Goal: Task Accomplishment & Management: Use online tool/utility

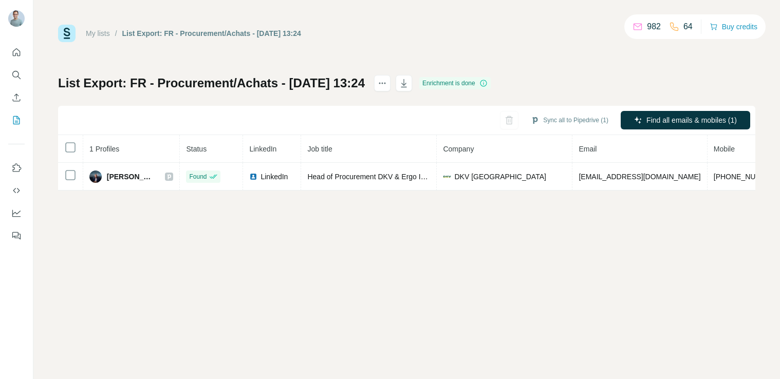
click at [317, 78] on h1 "List Export: FR - Procurement/Achats - [DATE] 13:24" at bounding box center [211, 83] width 307 height 16
click at [15, 56] on icon "Quick start" at bounding box center [16, 52] width 10 height 10
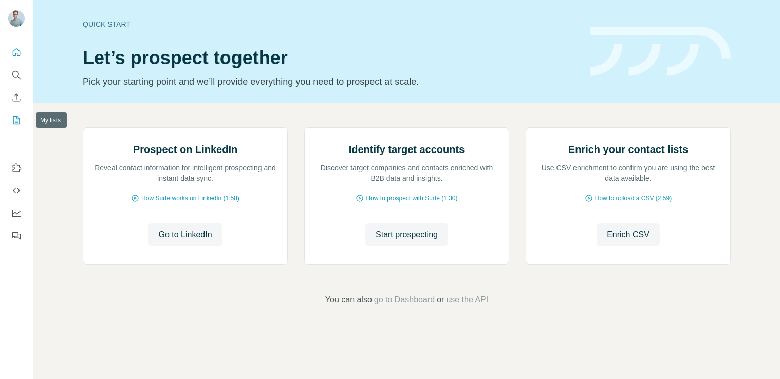
click at [17, 119] on icon "My lists" at bounding box center [16, 120] width 10 height 10
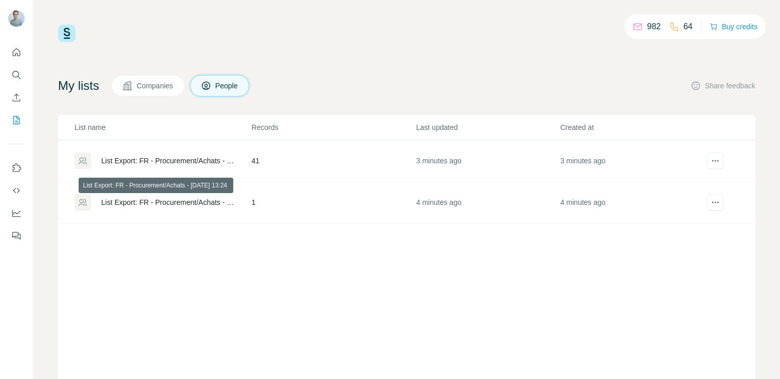
click at [184, 201] on div "List Export: FR - Procurement/Achats - [DATE] 13:24" at bounding box center [167, 202] width 133 height 10
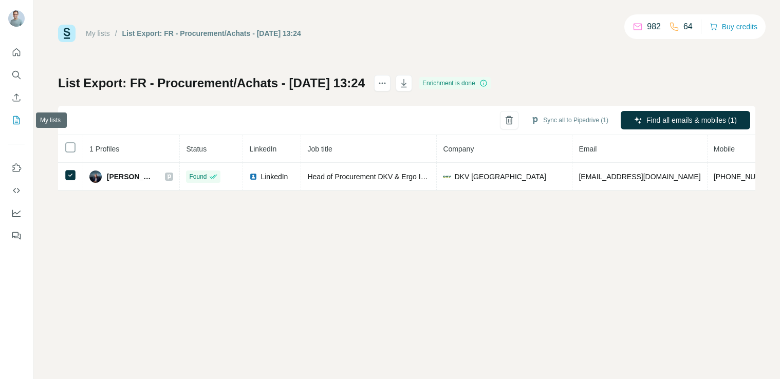
click at [16, 122] on icon "My lists" at bounding box center [16, 120] width 10 height 10
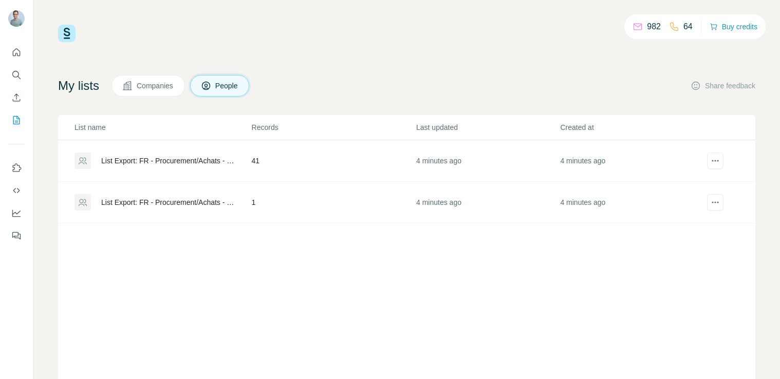
click at [146, 155] on div "List Export: FR - Procurement/Achats - 08/09/2025 13:25" at bounding box center [162, 161] width 176 height 16
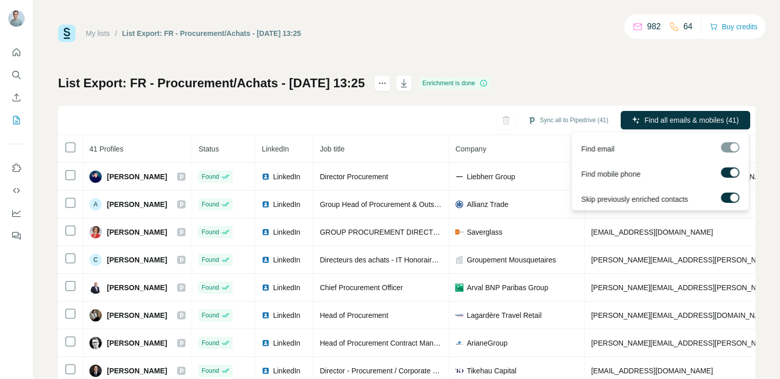
click at [732, 171] on div at bounding box center [734, 172] width 8 height 8
click at [720, 118] on span "Find all emails (41)" at bounding box center [708, 120] width 61 height 10
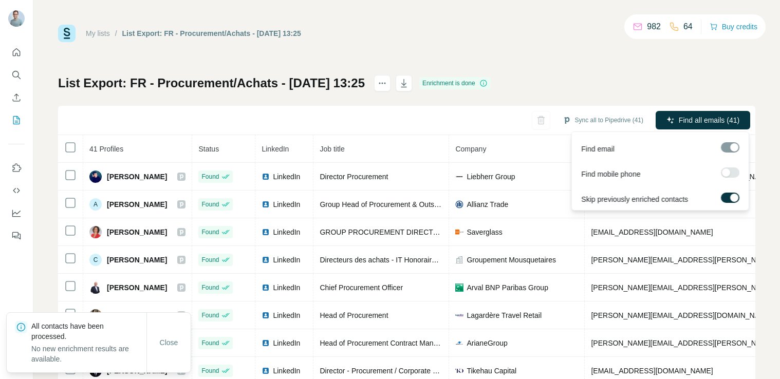
click at [733, 146] on div at bounding box center [730, 147] width 18 height 10
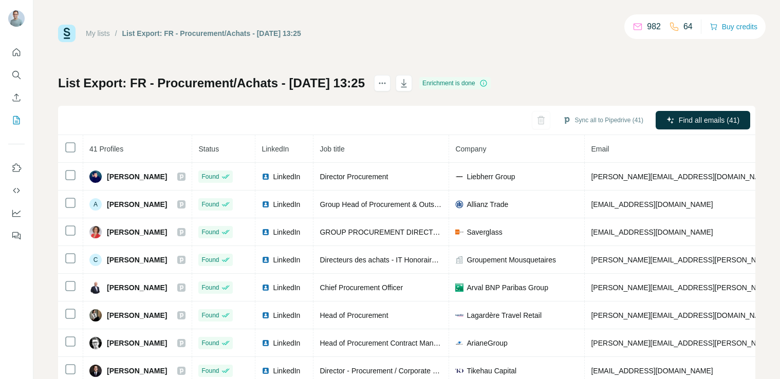
click at [706, 94] on div "List Export: FR - Procurement/Achats - 08/09/2025 13:25 Enrichment is done Sync…" at bounding box center [406, 240] width 697 height 331
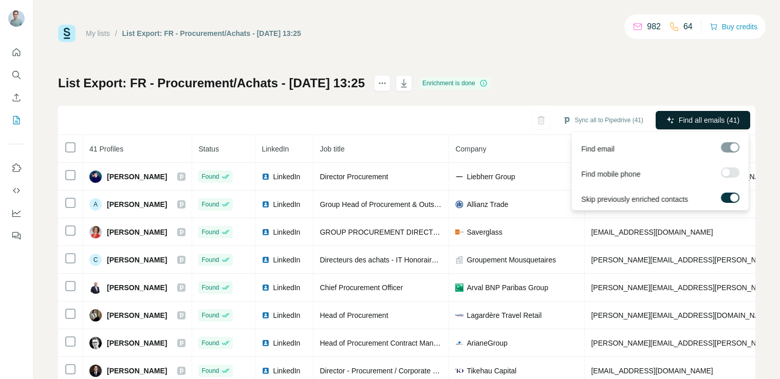
click at [712, 123] on span "Find all emails (41)" at bounding box center [708, 120] width 61 height 10
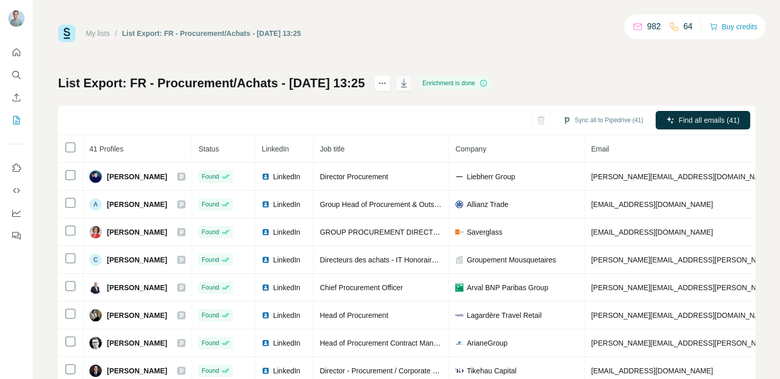
click at [409, 84] on icon "button" at bounding box center [404, 83] width 10 height 10
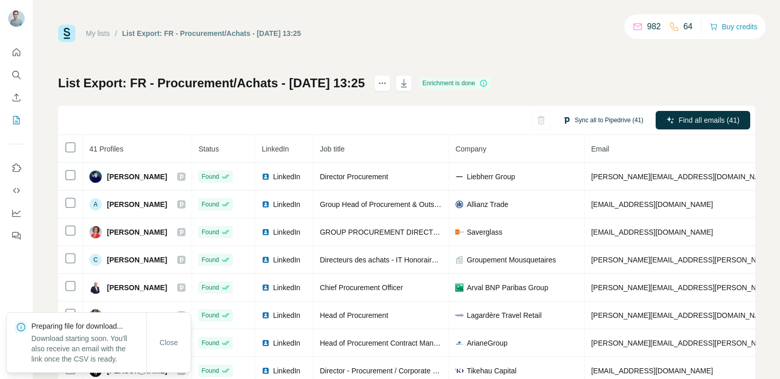
click at [589, 118] on button "Sync all to Pipedrive (41)" at bounding box center [602, 119] width 95 height 15
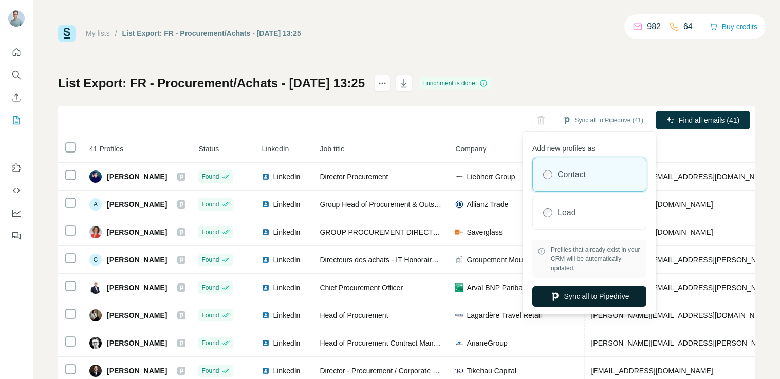
click at [606, 293] on button "Sync all to Pipedrive" at bounding box center [589, 296] width 114 height 21
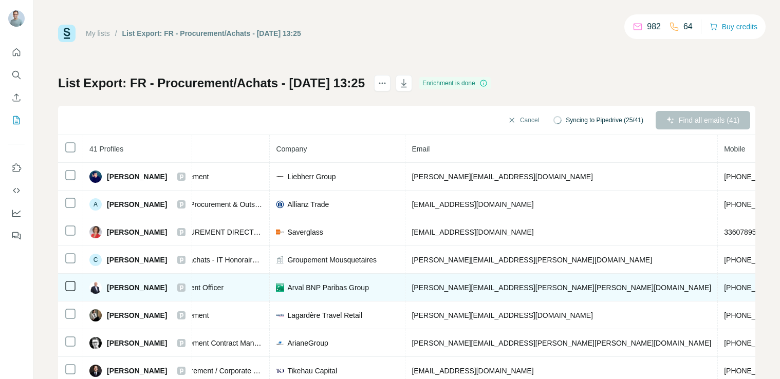
scroll to position [0, 268]
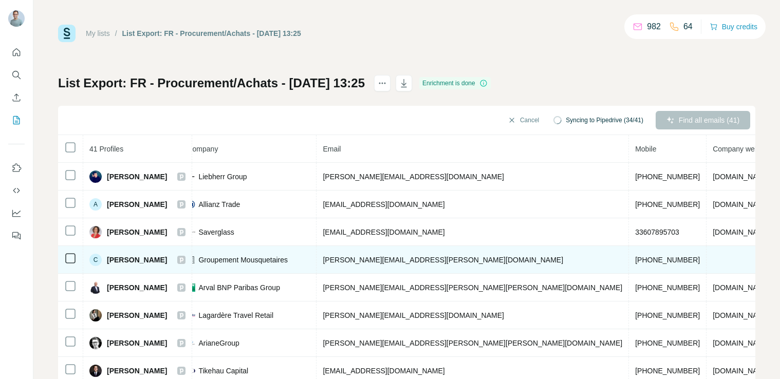
click at [706, 264] on td at bounding box center [741, 260] width 70 height 28
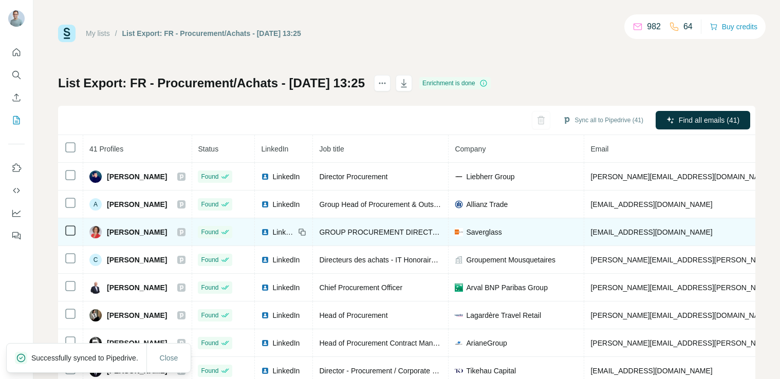
scroll to position [0, 0]
